Goal: Task Accomplishment & Management: Manage account settings

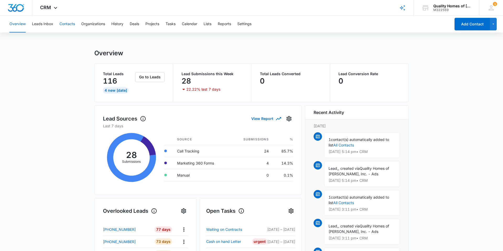
click at [69, 23] on button "Contacts" at bounding box center [66, 24] width 15 height 17
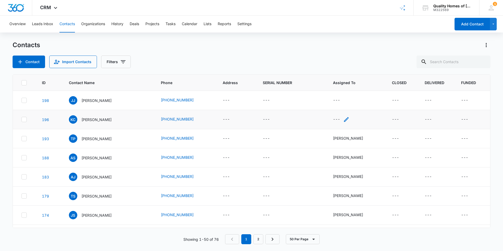
click at [347, 120] on icon "Assigned To - - Select to Edit Field" at bounding box center [346, 119] width 6 height 6
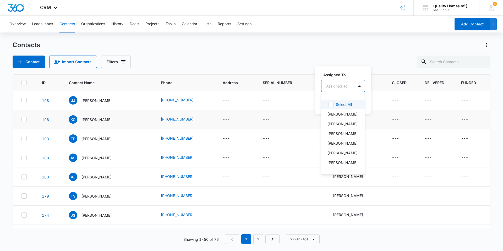
click at [341, 83] on div at bounding box center [336, 86] width 21 height 7
drag, startPoint x: 347, startPoint y: 116, endPoint x: 352, endPoint y: 111, distance: 7.1
click at [347, 116] on p "[PERSON_NAME]" at bounding box center [342, 114] width 30 height 6
click at [371, 86] on div at bounding box center [375, 85] width 8 height 8
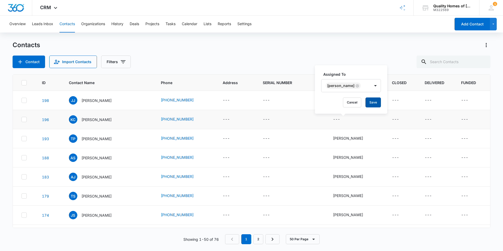
click at [368, 103] on button "Save" at bounding box center [372, 102] width 15 height 10
click at [348, 100] on icon "Assigned To - - Select to Edit Field" at bounding box center [346, 100] width 6 height 6
click at [358, 64] on div at bounding box center [359, 67] width 8 height 8
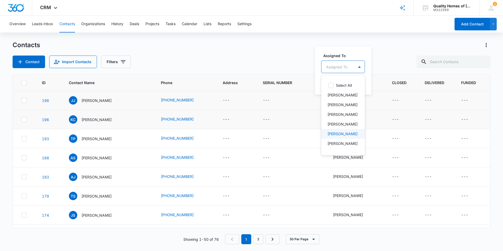
click at [349, 136] on div "[PERSON_NAME]" at bounding box center [342, 134] width 30 height 6
click at [371, 67] on div at bounding box center [375, 66] width 8 height 8
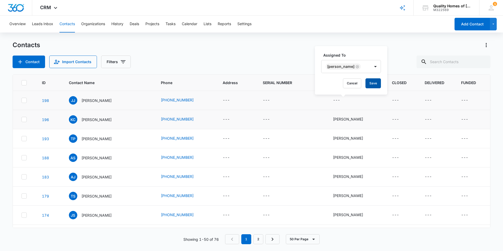
click at [365, 83] on button "Save" at bounding box center [372, 83] width 15 height 10
click at [464, 9] on div "M322569" at bounding box center [452, 10] width 38 height 4
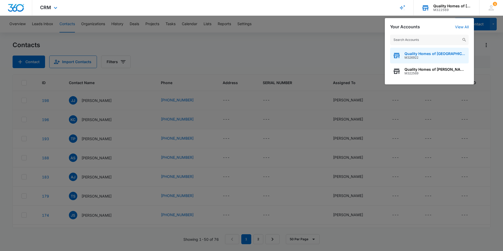
click at [442, 52] on span "Quality Homes of [GEOGRAPHIC_DATA]" at bounding box center [435, 54] width 62 height 4
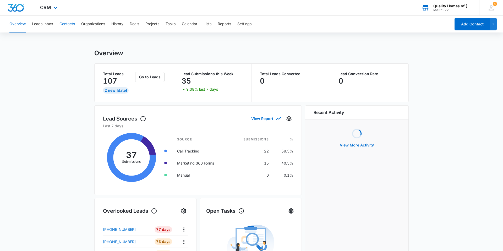
click at [70, 23] on button "Contacts" at bounding box center [66, 24] width 15 height 17
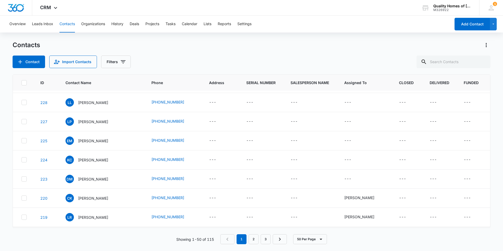
scroll to position [16, 0]
click at [357, 179] on icon "Assigned To - - Select to Edit Field" at bounding box center [357, 180] width 6 height 6
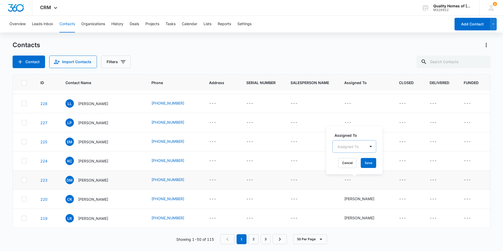
click at [365, 145] on div at bounding box center [370, 146] width 10 height 12
click at [358, 175] on div "Joe Boyte" at bounding box center [354, 175] width 30 height 6
click at [382, 146] on div at bounding box center [386, 146] width 8 height 8
click at [377, 163] on button "Save" at bounding box center [384, 163] width 15 height 10
click at [361, 162] on icon "Assigned To - - Select to Edit Field" at bounding box center [357, 161] width 6 height 6
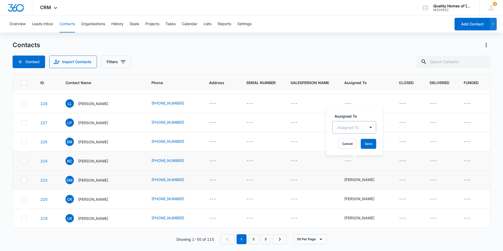
click at [363, 127] on div "Assigned To" at bounding box center [349, 128] width 33 height 12
click at [355, 187] on p "Jack Simmons" at bounding box center [354, 185] width 30 height 6
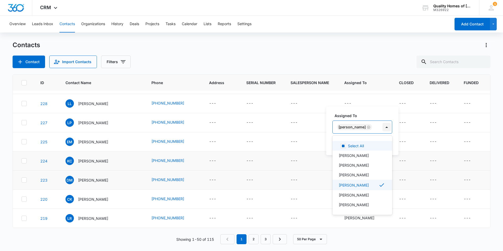
drag, startPoint x: 376, startPoint y: 129, endPoint x: 381, endPoint y: 127, distance: 5.1
click at [377, 128] on div "Jack Simmons" at bounding box center [357, 127] width 49 height 13
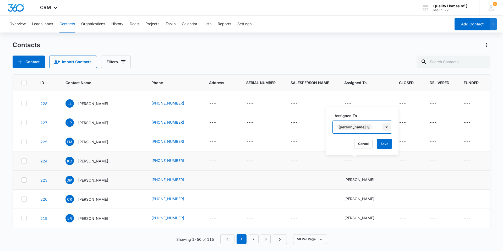
click at [382, 127] on div at bounding box center [386, 127] width 8 height 8
click at [382, 145] on button "Save" at bounding box center [384, 144] width 15 height 10
click at [358, 141] on icon "Assigned To - - Select to Edit Field" at bounding box center [357, 142] width 6 height 6
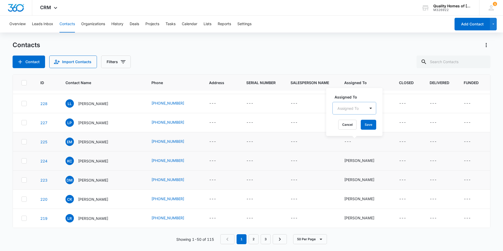
click at [360, 108] on div "Assigned To" at bounding box center [349, 108] width 33 height 12
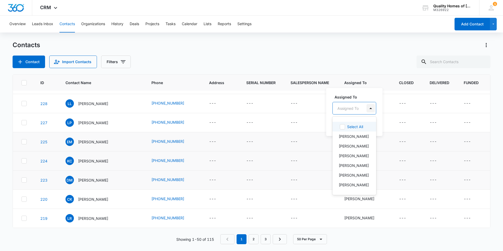
click at [373, 108] on div at bounding box center [370, 108] width 8 height 8
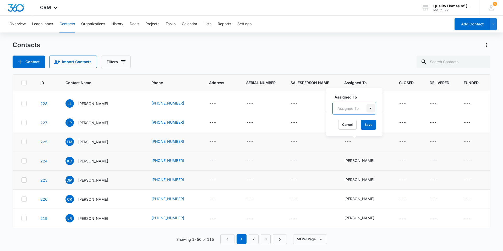
click at [372, 108] on div at bounding box center [370, 108] width 8 height 8
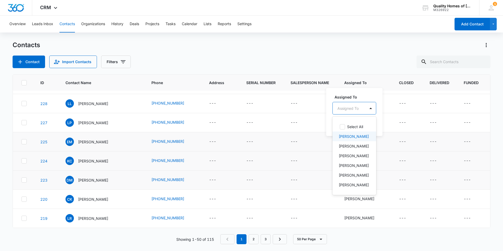
click at [356, 136] on div "Joe Boyte" at bounding box center [354, 137] width 30 height 6
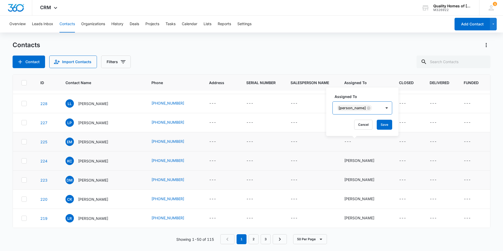
drag, startPoint x: 376, startPoint y: 109, endPoint x: 375, endPoint y: 112, distance: 2.9
click at [382, 109] on div at bounding box center [386, 108] width 8 height 8
click at [377, 125] on button "Save" at bounding box center [384, 125] width 15 height 10
click at [359, 121] on icon "Assigned To - - Select to Edit Field" at bounding box center [357, 122] width 6 height 6
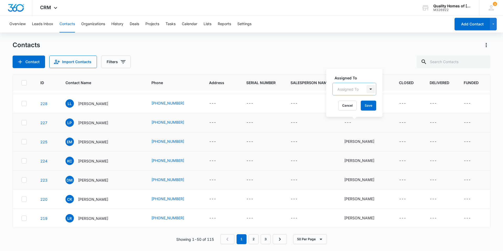
click at [369, 87] on div at bounding box center [370, 89] width 8 height 8
click at [357, 149] on p "Jack Simmons" at bounding box center [354, 147] width 30 height 6
click at [385, 88] on div at bounding box center [386, 89] width 8 height 8
click at [381, 108] on button "Save" at bounding box center [384, 106] width 15 height 10
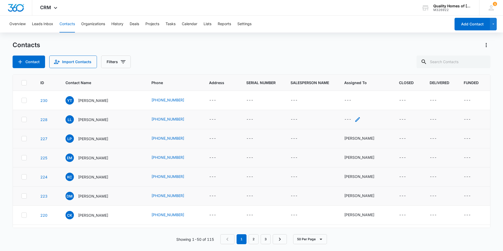
click at [357, 120] on icon "Assigned To - - Select to Edit Field" at bounding box center [357, 119] width 6 height 6
click at [369, 86] on div at bounding box center [370, 86] width 8 height 8
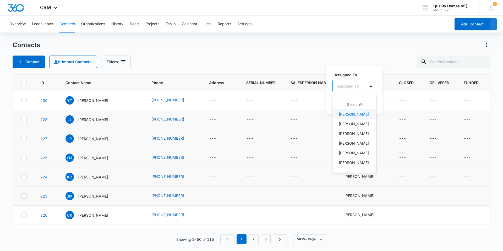
click at [350, 116] on p "Joe Boyte" at bounding box center [354, 114] width 30 height 6
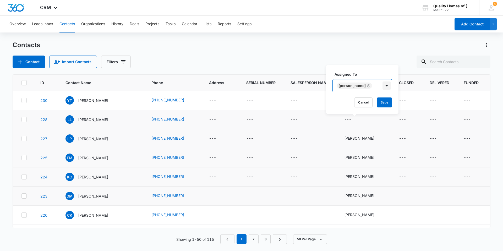
drag, startPoint x: 377, startPoint y: 85, endPoint x: 376, endPoint y: 88, distance: 3.4
click at [382, 85] on div at bounding box center [386, 85] width 8 height 8
click at [377, 100] on button "Save" at bounding box center [384, 102] width 15 height 10
click at [359, 101] on icon "Assigned To - - Select to Edit Field" at bounding box center [357, 100] width 6 height 6
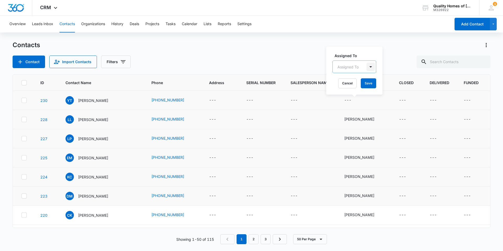
click at [370, 67] on div at bounding box center [370, 67] width 8 height 8
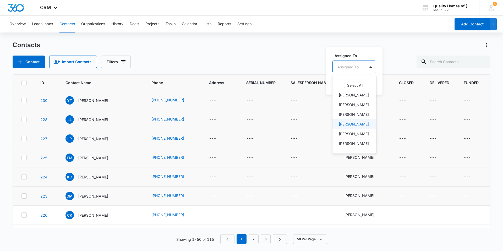
click at [362, 127] on p "Jack Simmons" at bounding box center [354, 124] width 30 height 6
click at [382, 67] on div at bounding box center [386, 66] width 8 height 8
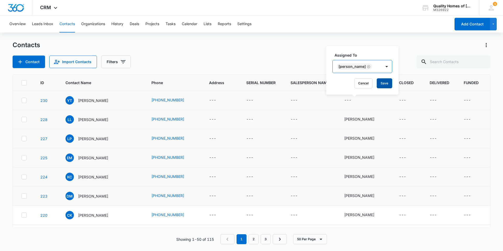
click at [385, 87] on button "Save" at bounding box center [384, 83] width 15 height 10
